Goal: Task Accomplishment & Management: Manage account settings

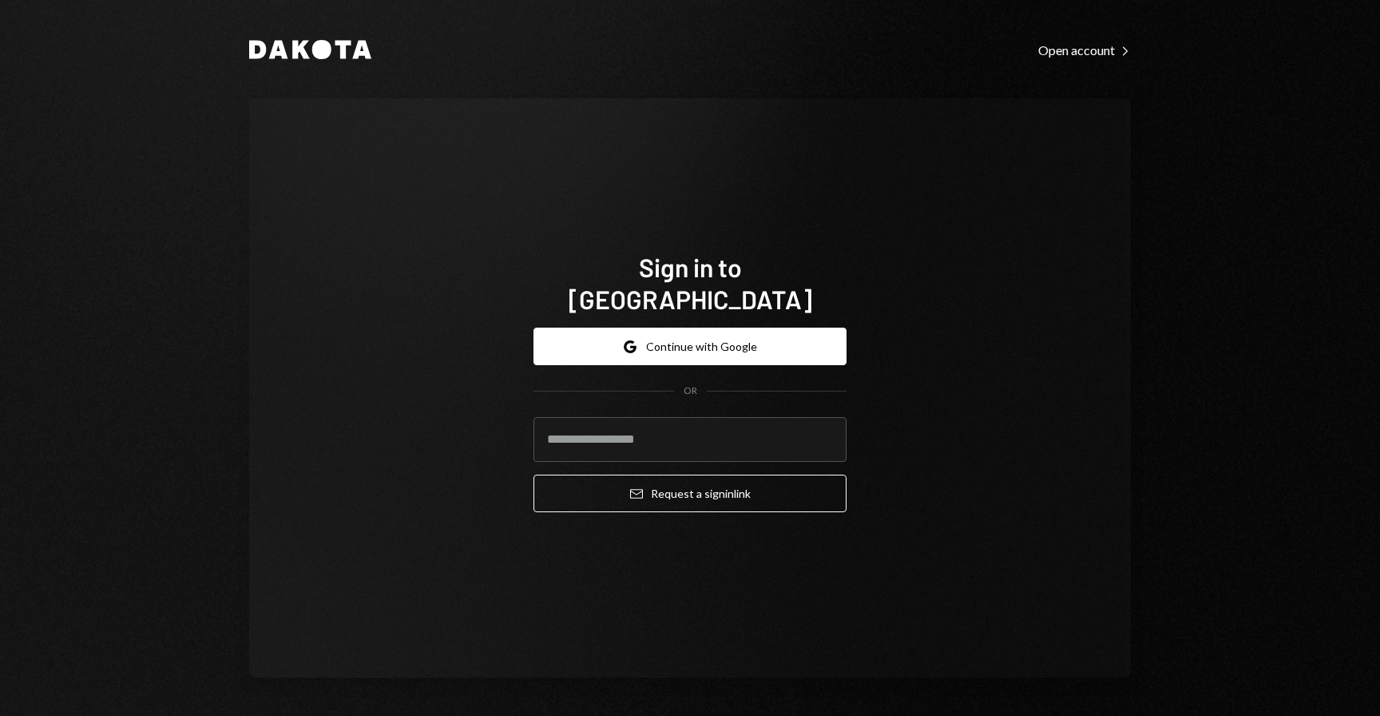
click at [886, 366] on div "Sign in to Dakota Google Continue with Google OR Email Request a sign in link" at bounding box center [690, 387] width 882 height 579
click at [739, 328] on button "Google Continue with Google" at bounding box center [690, 347] width 313 height 38
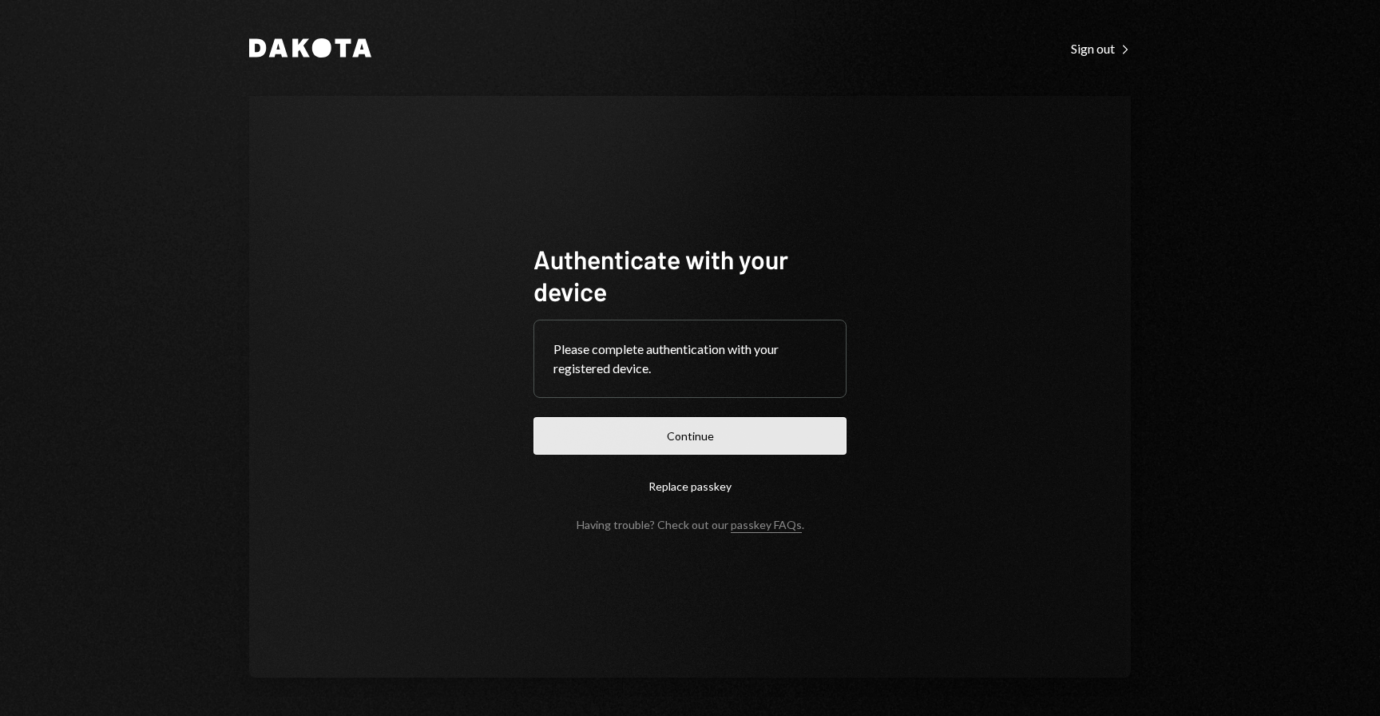
click at [702, 418] on button "Continue" at bounding box center [690, 436] width 313 height 38
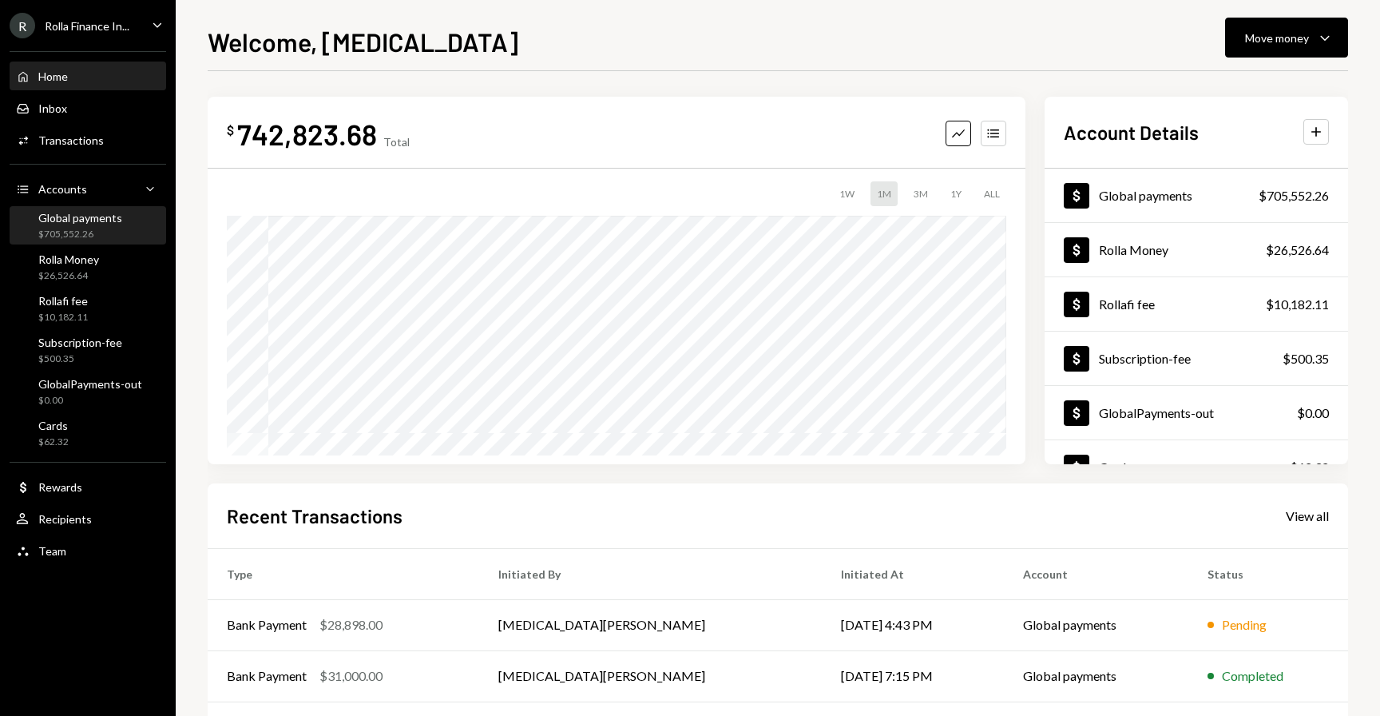
click at [95, 224] on div "Global payments" at bounding box center [80, 218] width 84 height 14
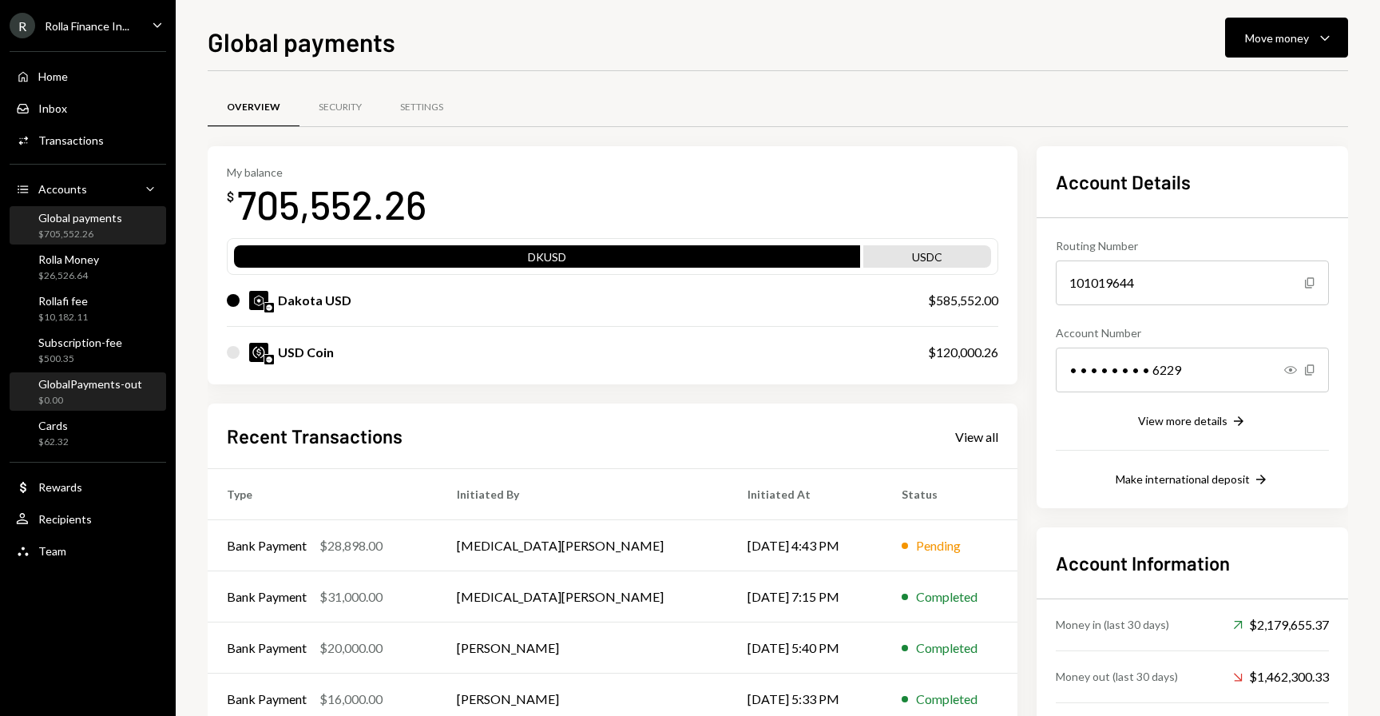
click at [95, 383] on div "GlobalPayments-out" at bounding box center [90, 384] width 104 height 14
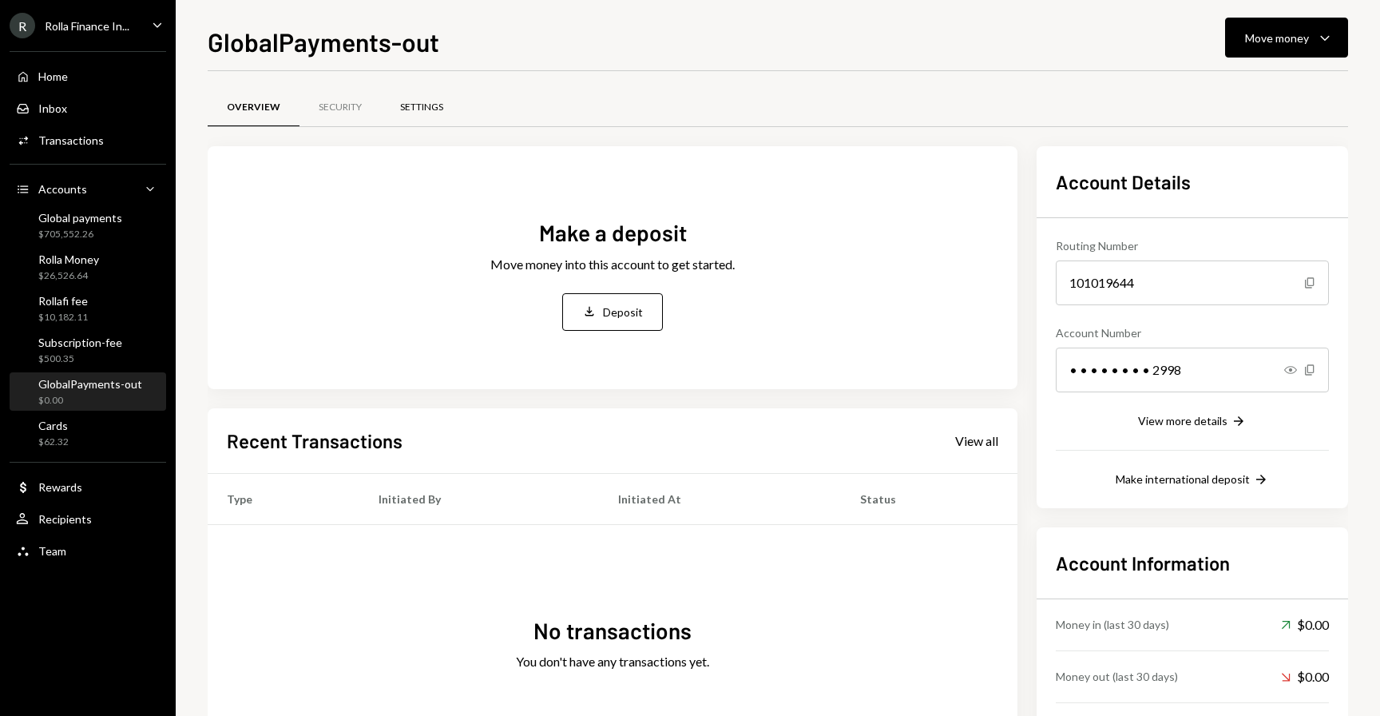
click at [435, 101] on div "Settings" at bounding box center [421, 108] width 43 height 14
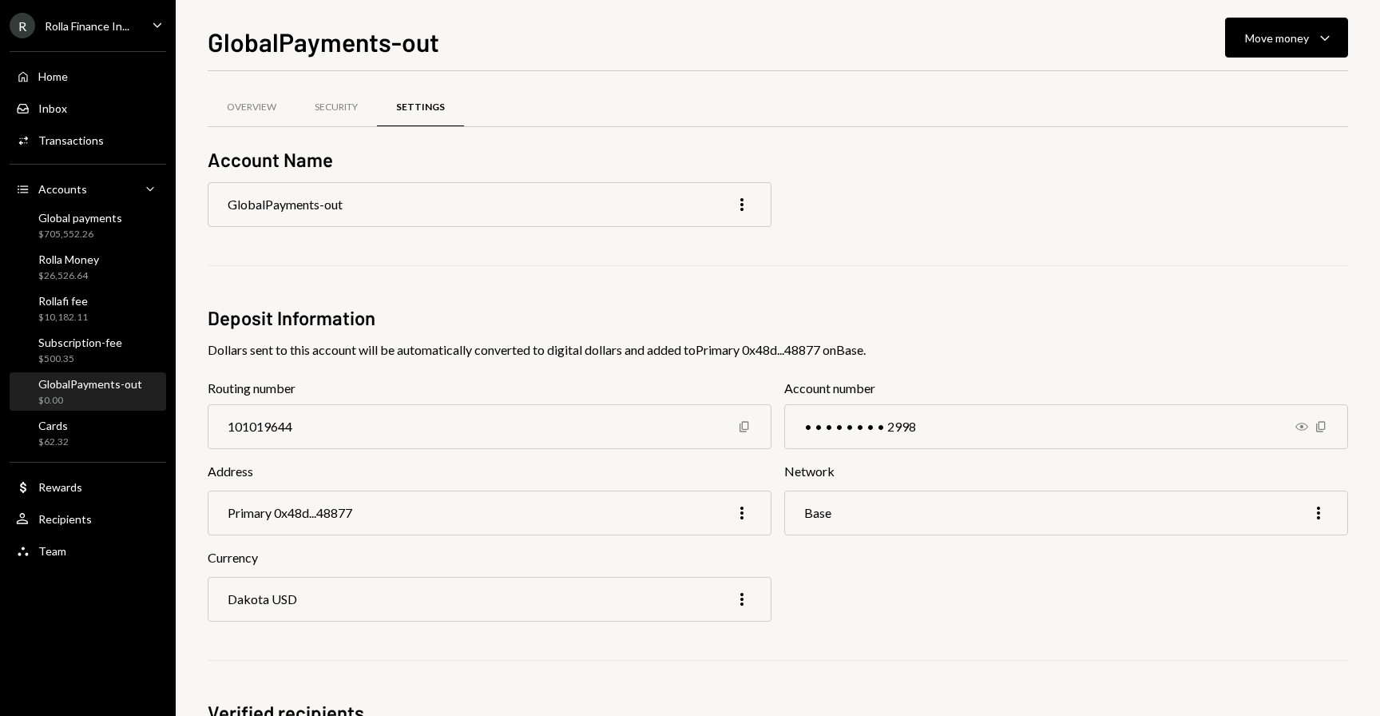
click at [352, 206] on div "GlobalPayments-out More" at bounding box center [490, 204] width 564 height 45
click at [742, 209] on icon "button" at bounding box center [742, 204] width 3 height 13
click at [730, 224] on div "Edit" at bounding box center [706, 238] width 80 height 28
click at [125, 192] on div "Accounts Accounts Caret Down" at bounding box center [88, 190] width 144 height 18
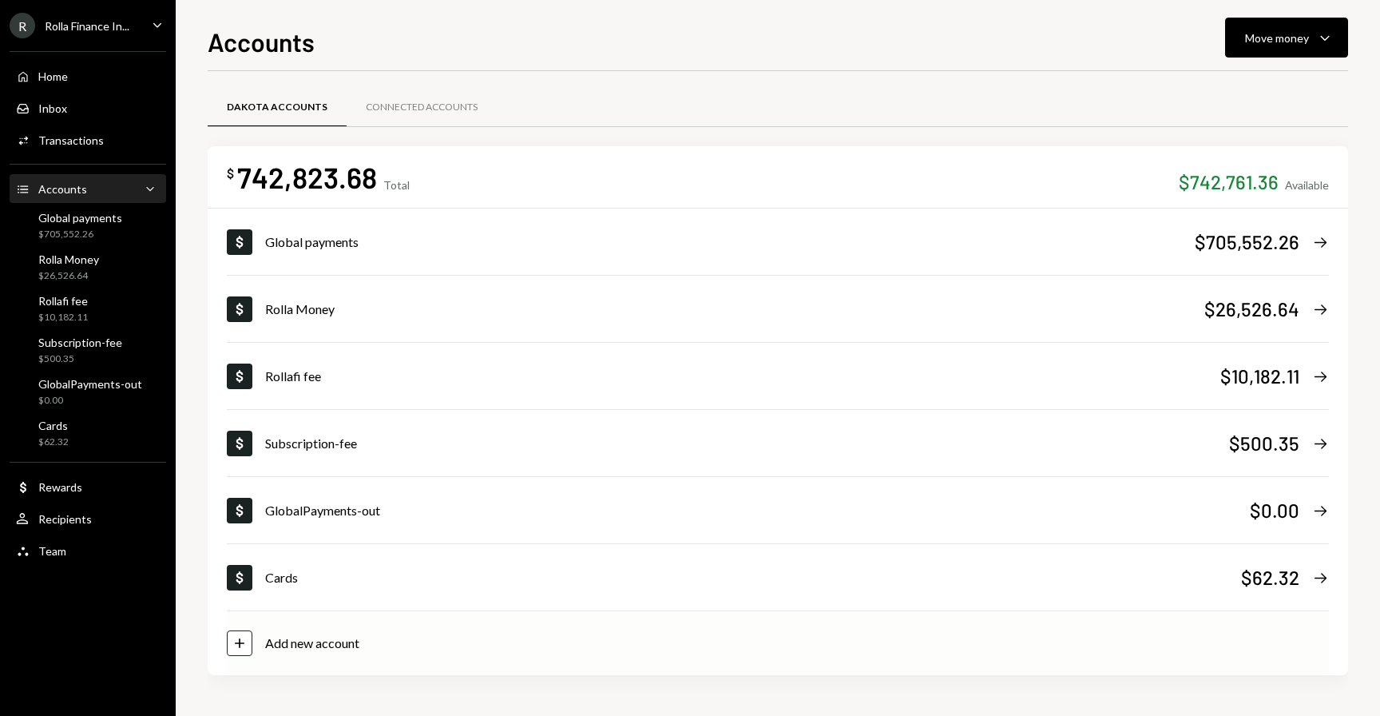
click at [304, 634] on div "Add new account" at bounding box center [312, 643] width 94 height 19
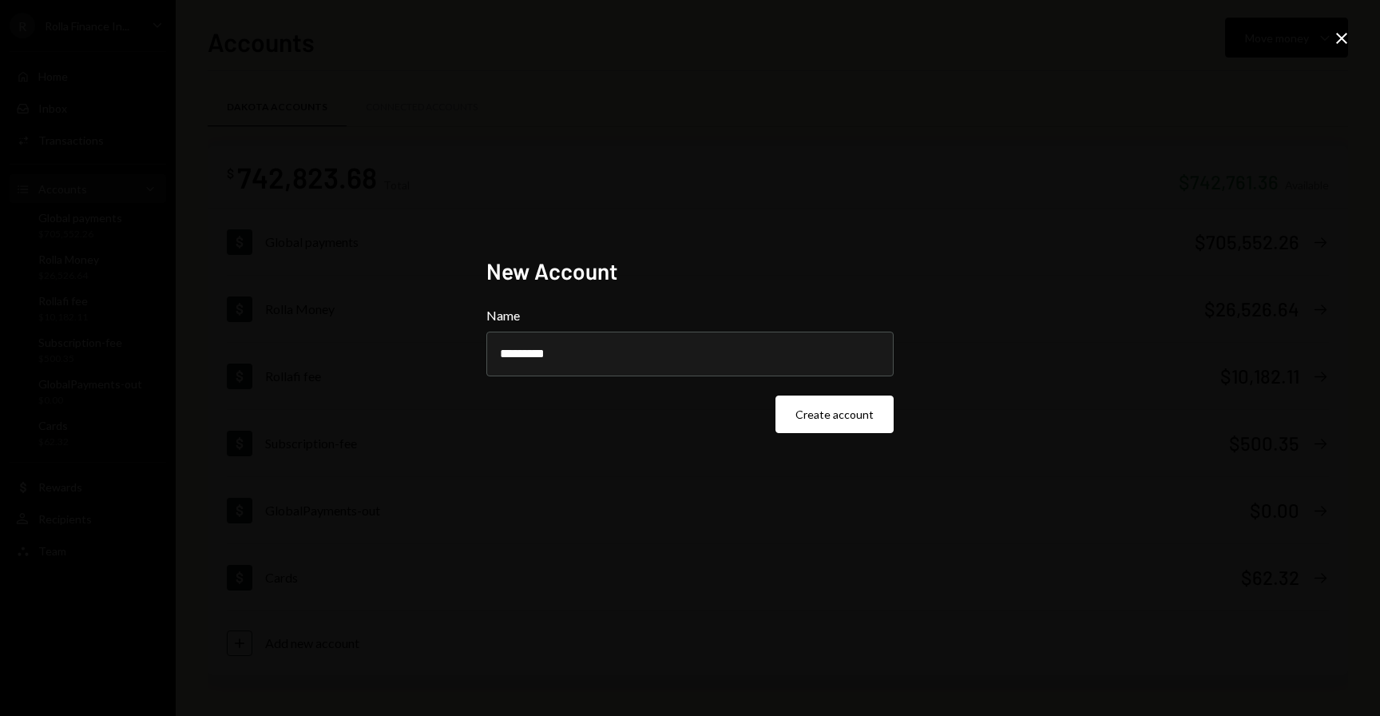
type input "*********"
click at [823, 435] on div "New Account Name ********* Create account" at bounding box center [690, 357] width 407 height 201
click at [820, 425] on button "Create account" at bounding box center [835, 414] width 118 height 38
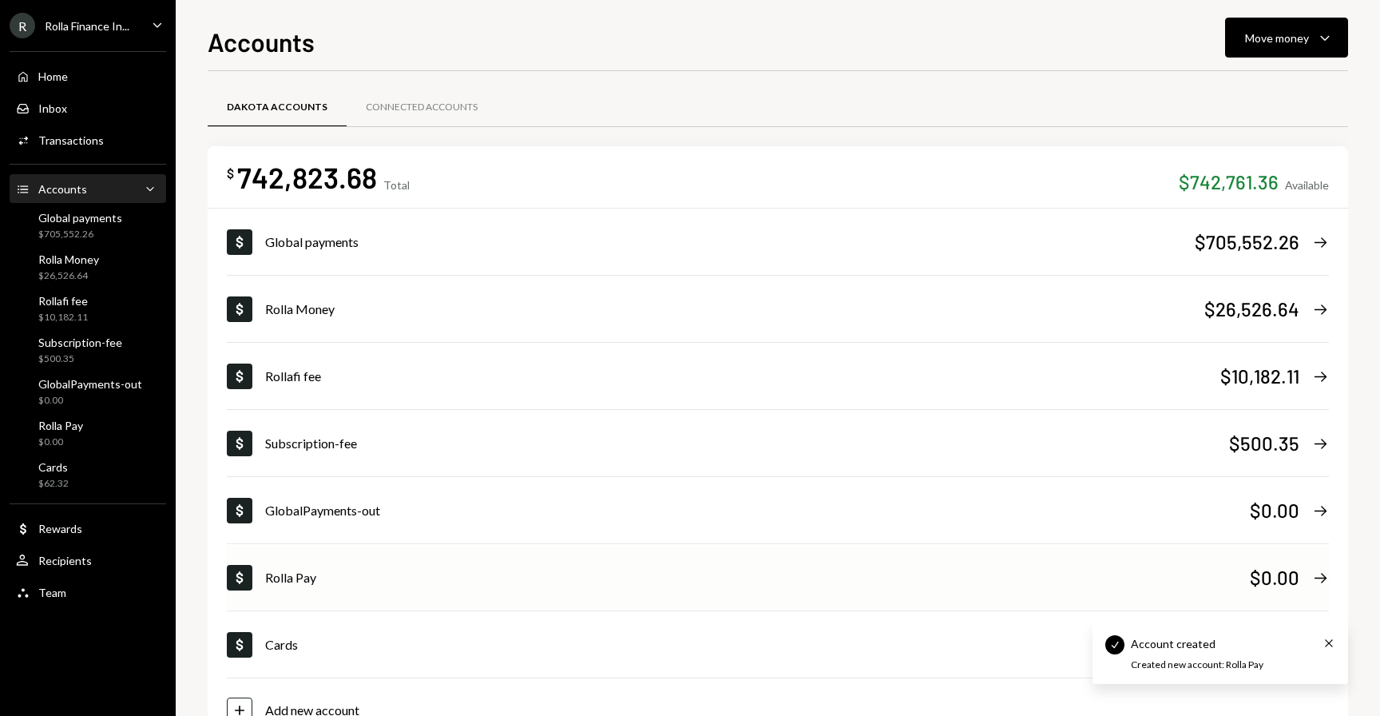
click at [308, 586] on div "Rolla Pay" at bounding box center [757, 577] width 985 height 19
click at [288, 573] on div "Rolla Pay" at bounding box center [757, 577] width 985 height 19
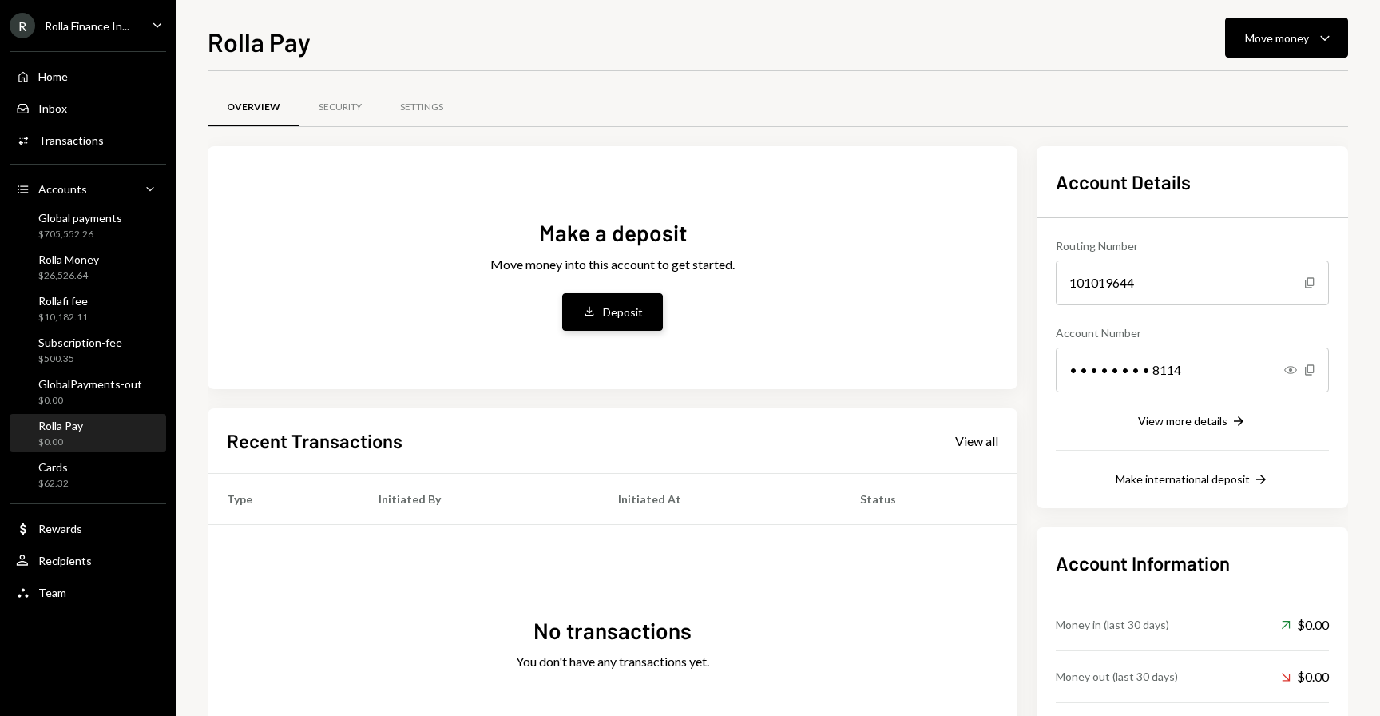
click at [616, 302] on button "Deposit Deposit" at bounding box center [612, 312] width 101 height 38
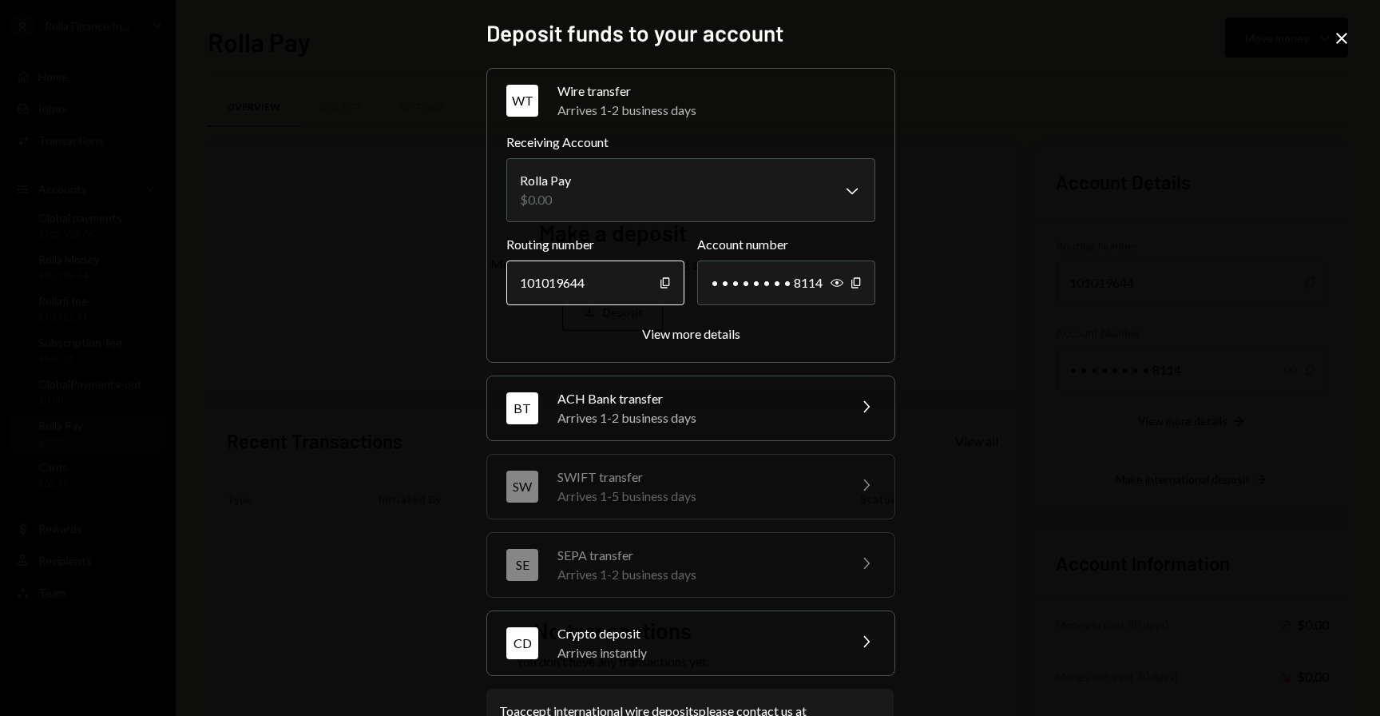
click at [667, 280] on div "101019644" at bounding box center [595, 282] width 178 height 45
click at [659, 283] on icon "Copy" at bounding box center [665, 282] width 13 height 13
click at [850, 280] on icon "Copy" at bounding box center [856, 282] width 13 height 13
click at [689, 415] on div "Arrives 1-2 business days" at bounding box center [698, 417] width 280 height 19
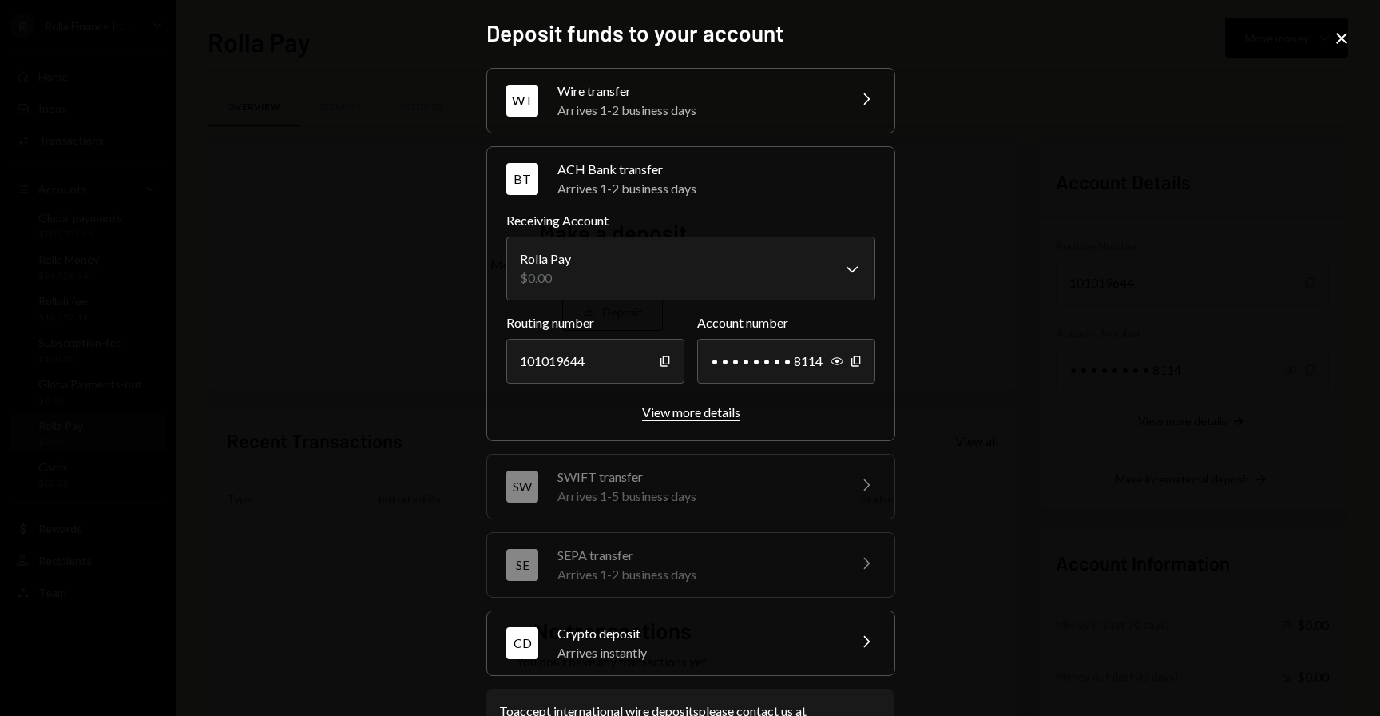
click at [666, 414] on div "View more details" at bounding box center [691, 411] width 98 height 15
